Goal: Task Accomplishment & Management: Manage account settings

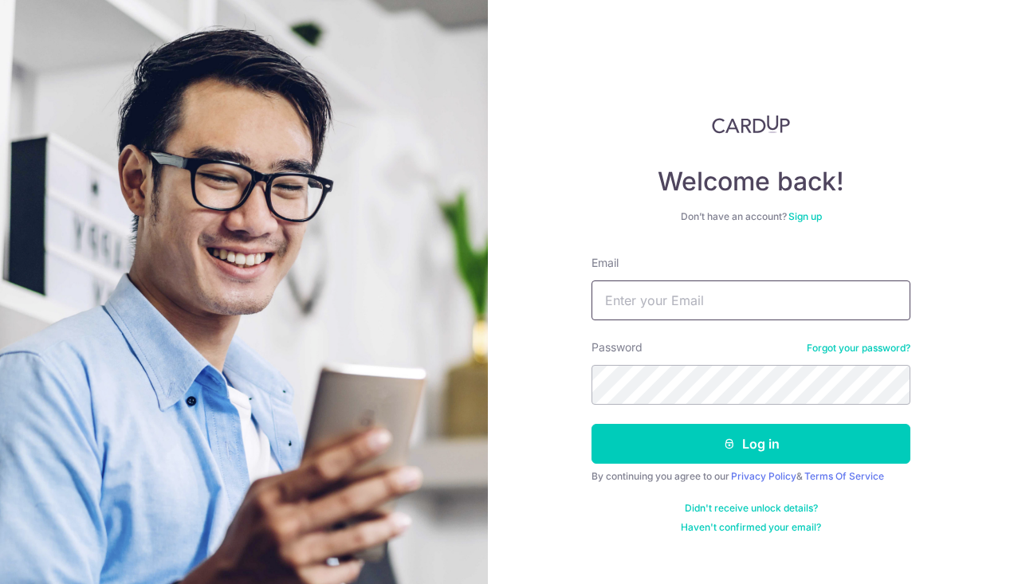
click at [769, 310] on input "Email" at bounding box center [751, 301] width 319 height 40
type input "[EMAIL_ADDRESS][DOMAIN_NAME]"
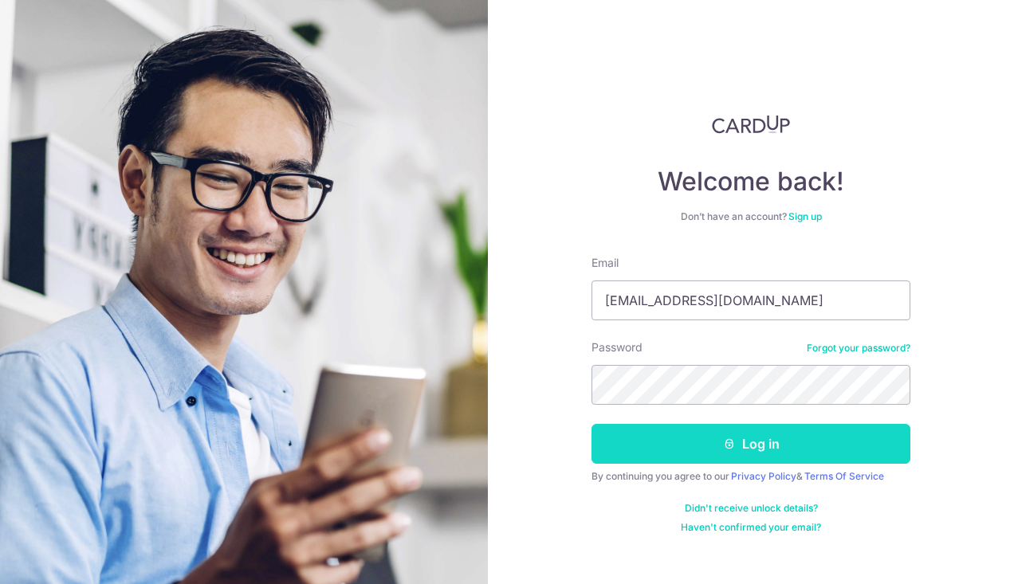
click at [695, 445] on button "Log in" at bounding box center [751, 444] width 319 height 40
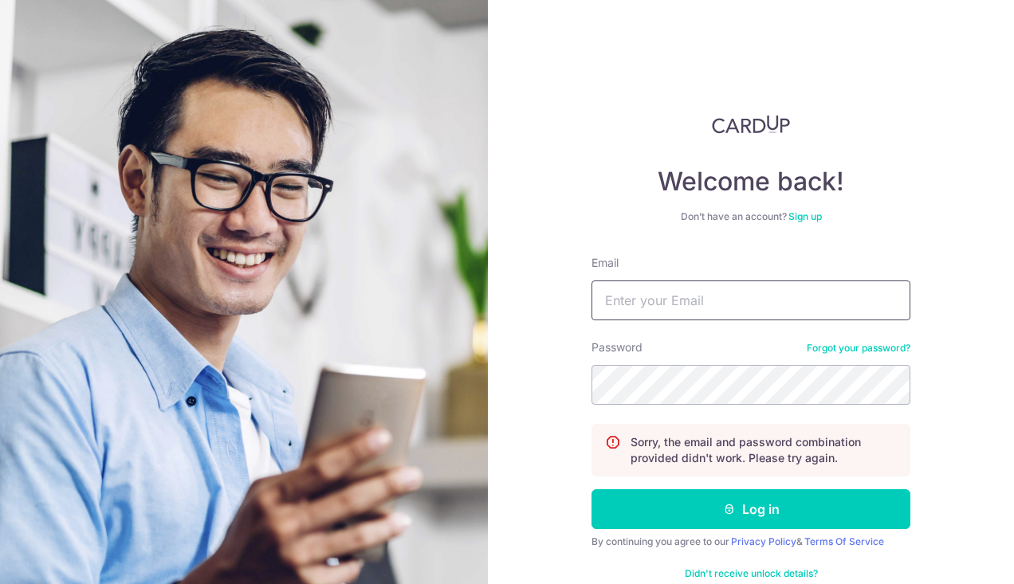
click at [702, 294] on input "Email" at bounding box center [751, 301] width 319 height 40
type input "[EMAIL_ADDRESS][DOMAIN_NAME]"
